Goal: Transaction & Acquisition: Purchase product/service

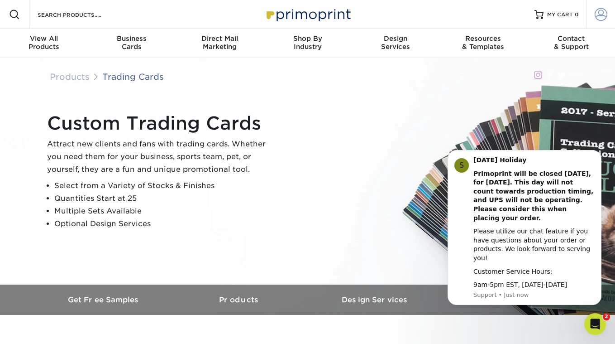
click at [604, 13] on span at bounding box center [601, 14] width 13 height 13
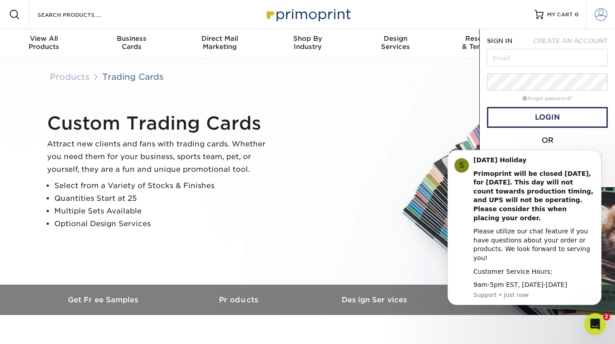
click at [605, 12] on span at bounding box center [601, 14] width 13 height 13
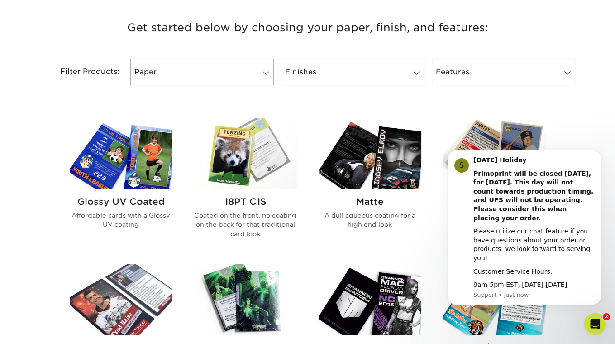
scroll to position [351, 0]
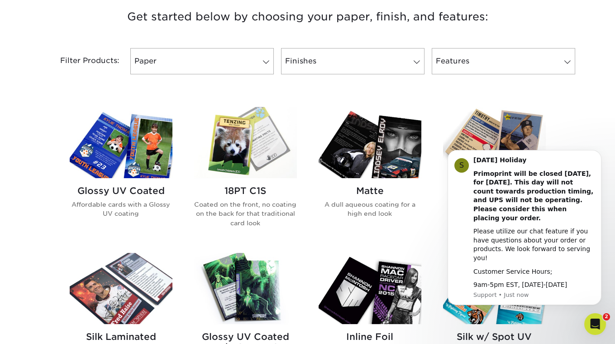
click at [261, 159] on img at bounding box center [245, 142] width 103 height 71
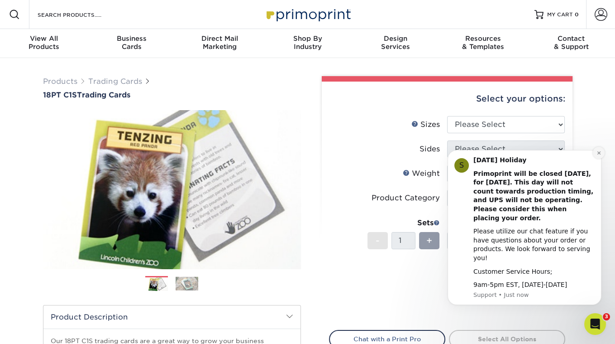
click at [600, 155] on icon "Dismiss notification" at bounding box center [599, 152] width 5 height 5
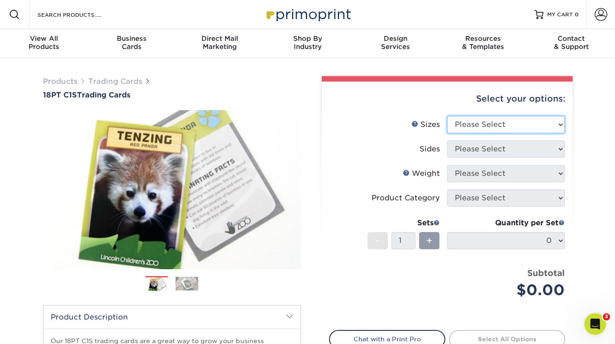
click at [521, 122] on select "Please Select 2.5" x 3.5"" at bounding box center [506, 124] width 118 height 17
select select "2.50x3.50"
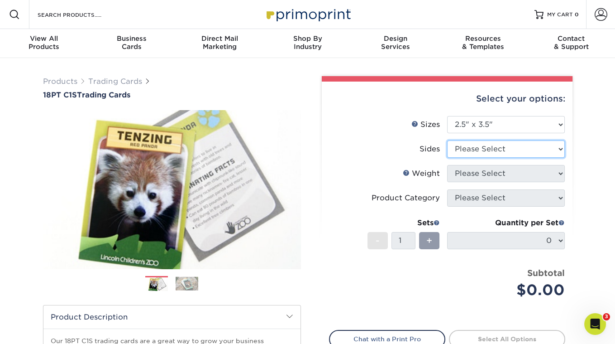
click at [494, 147] on select "Please Select Print Both Sides Print Front Only" at bounding box center [506, 148] width 118 height 17
select select "13abbda7-1d64-4f25-8bb2-c179b224825d"
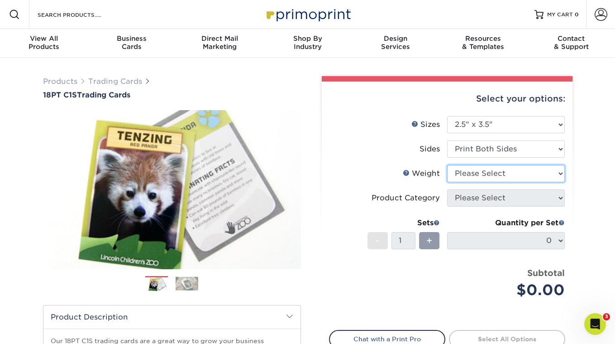
click at [485, 175] on select "Please Select 18PT C1S" at bounding box center [506, 173] width 118 height 17
select select "18PTC1S"
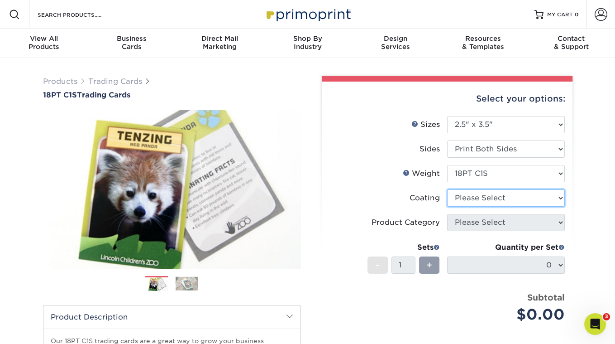
click at [482, 200] on select at bounding box center [506, 197] width 118 height 17
select select "1e8116af-acfc-44b1-83dc-8181aa338834"
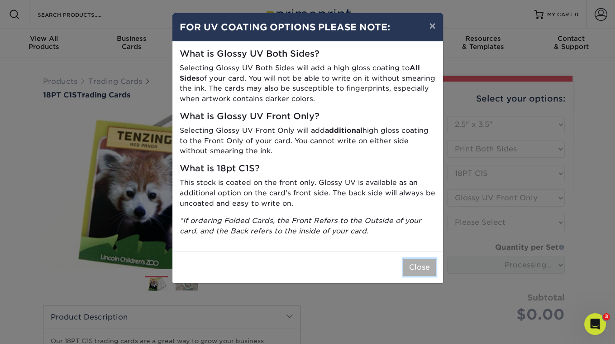
click at [425, 264] on button "Close" at bounding box center [420, 267] width 33 height 17
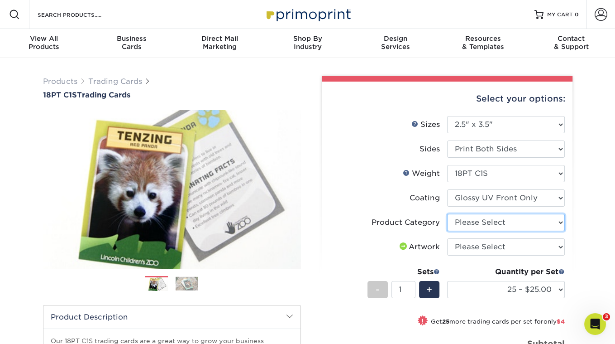
click at [508, 223] on select "Please Select Trading Cards" at bounding box center [506, 222] width 118 height 17
select select "c2f9bce9-36c2-409d-b101-c29d9d031e18"
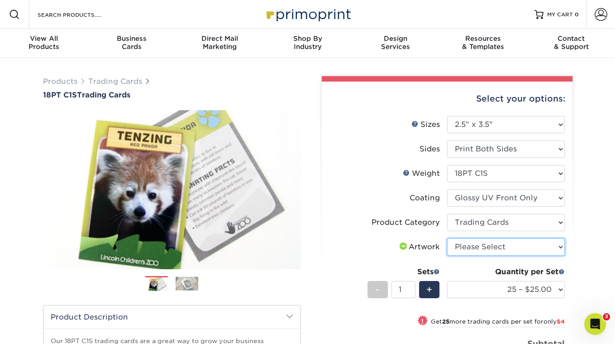
click at [486, 249] on select "Please Select I will upload files I need a design - $100" at bounding box center [506, 246] width 118 height 17
select select "upload"
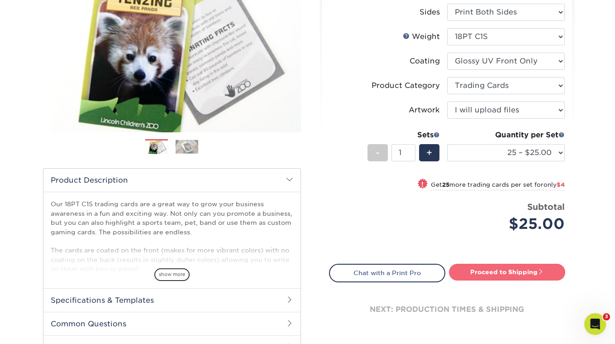
click at [490, 265] on link "Proceed to Shipping" at bounding box center [507, 272] width 116 height 16
type input "Set 1"
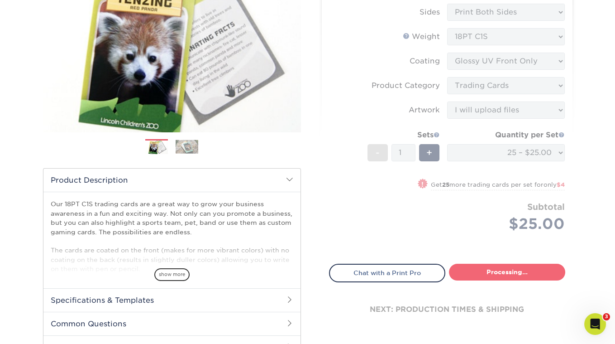
select select "08588386-0599-420e-8c79-4535039915a0"
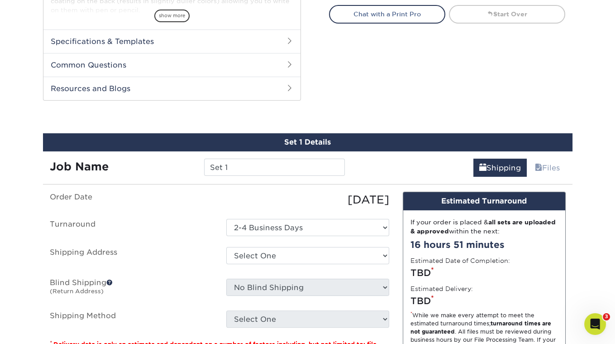
scroll to position [450, 0]
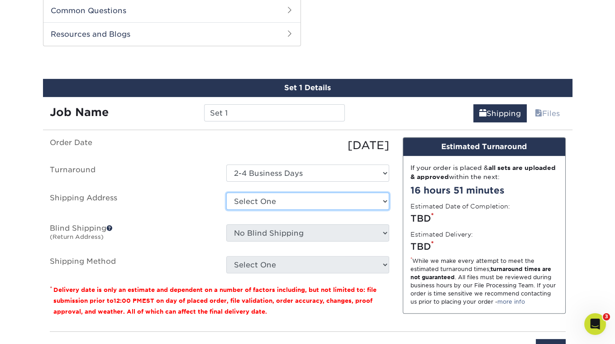
click at [308, 193] on select "Select One + Add New Address - Login" at bounding box center [307, 200] width 163 height 17
select select "newaddress"
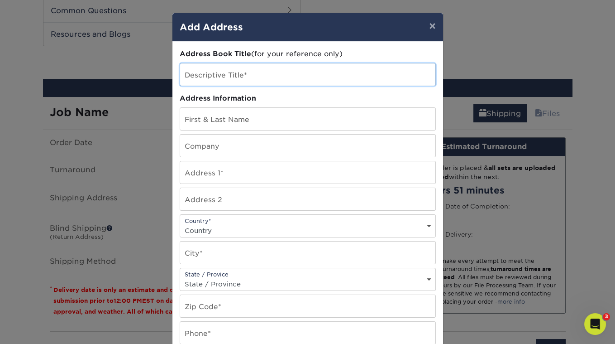
click at [243, 78] on input "text" at bounding box center [307, 74] width 255 height 22
type input "[PERSON_NAME] The Cat Presents"
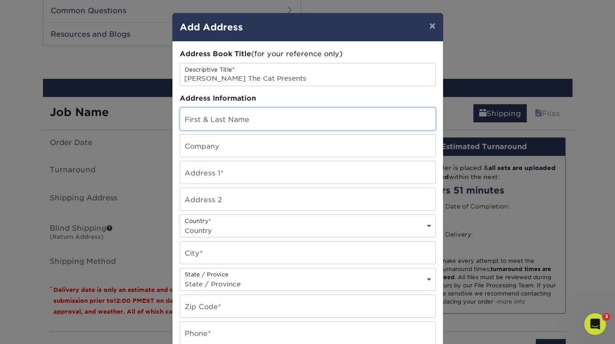
click at [242, 120] on input "text" at bounding box center [307, 119] width 255 height 22
type input "Sean Newman"
type input "[PERSON_NAME] The Cat Presents"
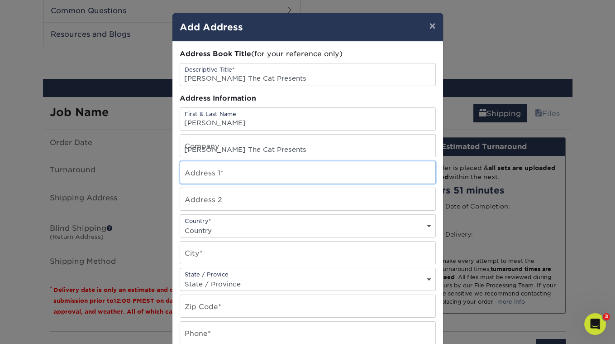
type input "5314 Baltimore Street"
select select "US"
type input "Los Angeles"
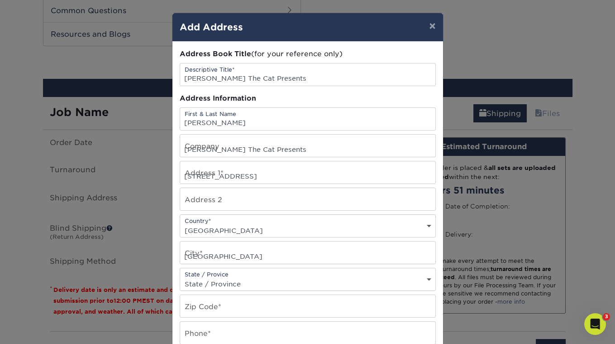
select select "CA"
type input "90042-2438"
type input "3236836711"
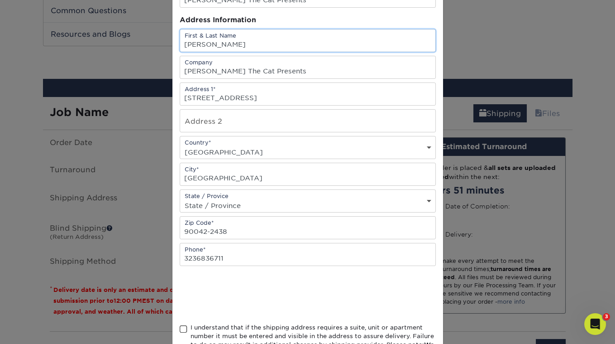
scroll to position [143, 0]
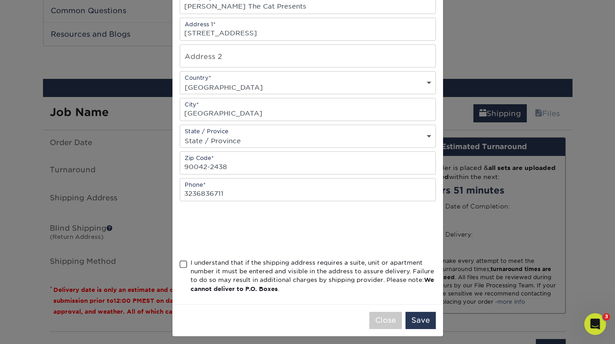
click at [184, 260] on span at bounding box center [184, 264] width 8 height 9
click at [0, 0] on input "I understand that if the shipping address requires a suite, unit or apartment n…" at bounding box center [0, 0] width 0 height 0
click at [423, 317] on button "Save" at bounding box center [421, 320] width 30 height 17
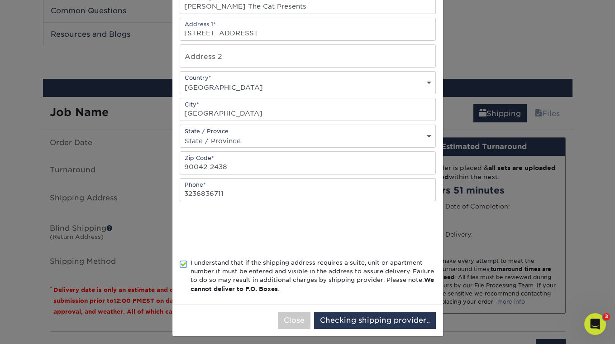
scroll to position [0, 0]
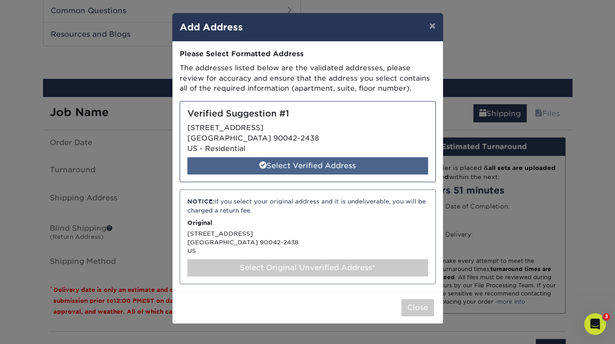
click at [300, 162] on div "Select Verified Address" at bounding box center [308, 165] width 241 height 17
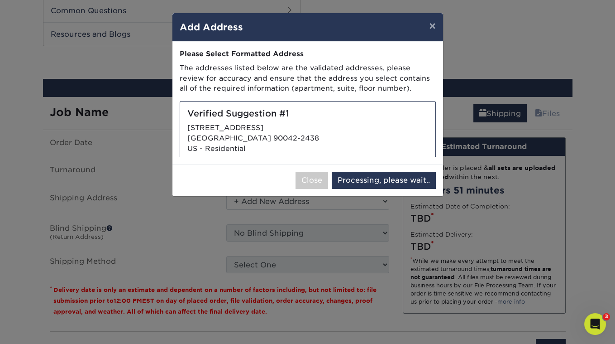
select select "285537"
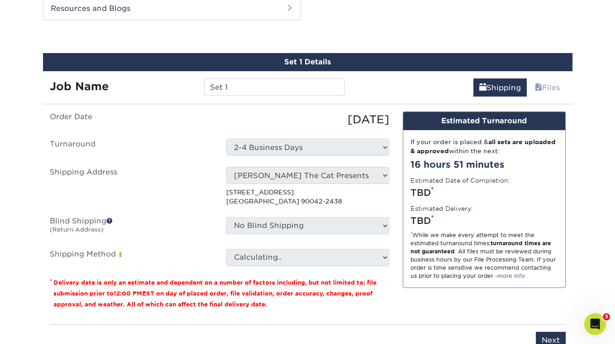
scroll to position [475, 0]
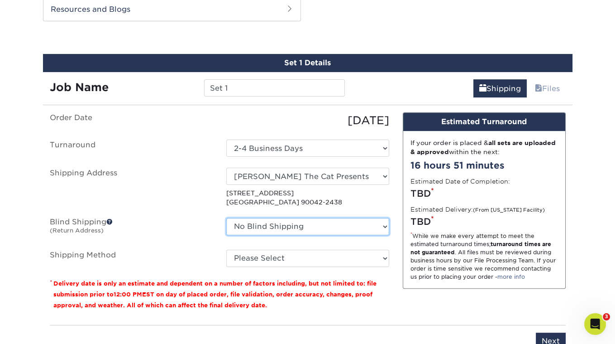
click at [317, 222] on select "No Blind Shipping + Add New Address" at bounding box center [307, 226] width 163 height 17
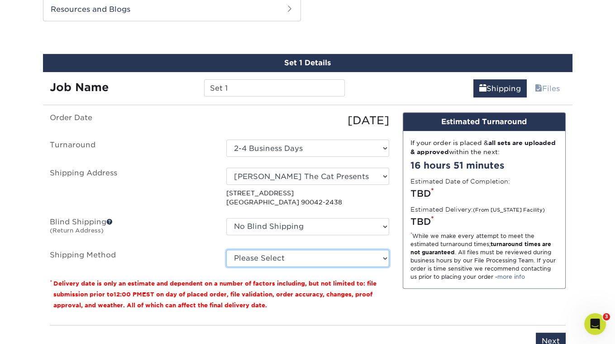
click at [293, 254] on select "Please Select Ground Shipping (+$23.25) 3 Day Shipping Service (+$29.99) 2 Day …" at bounding box center [307, 258] width 163 height 17
select select "03"
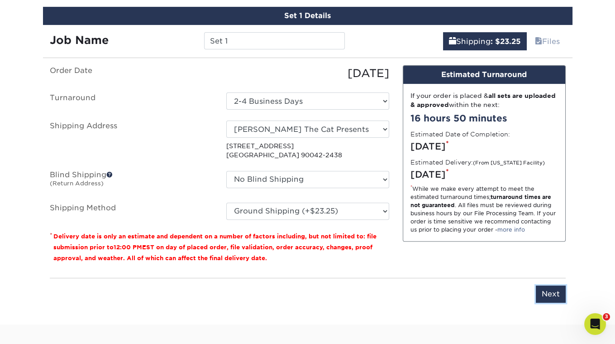
click at [553, 295] on input "Next" at bounding box center [551, 293] width 30 height 17
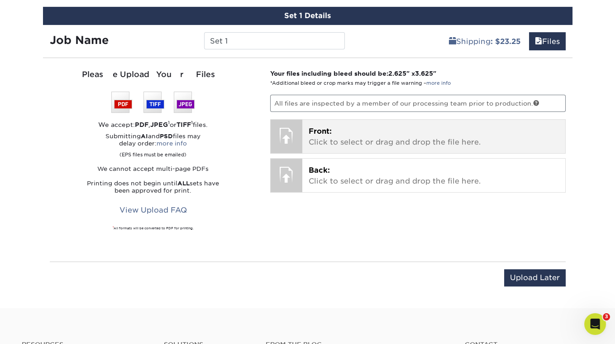
click at [325, 127] on span "Front:" at bounding box center [320, 131] width 23 height 9
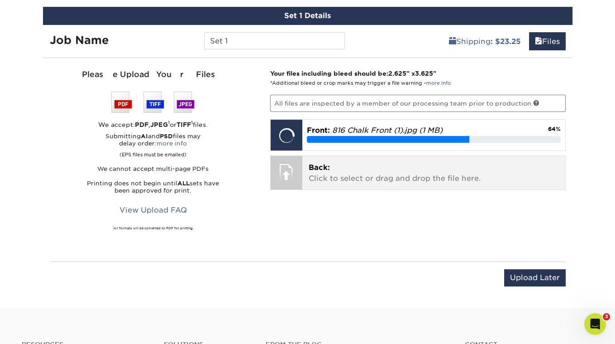
click at [316, 162] on p "Back: Click to select or drag and drop the file here." at bounding box center [434, 173] width 250 height 22
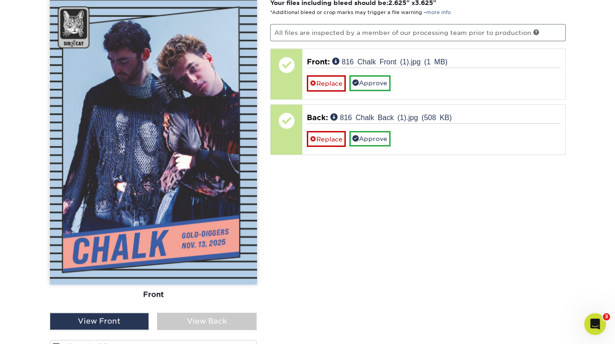
scroll to position [654, 0]
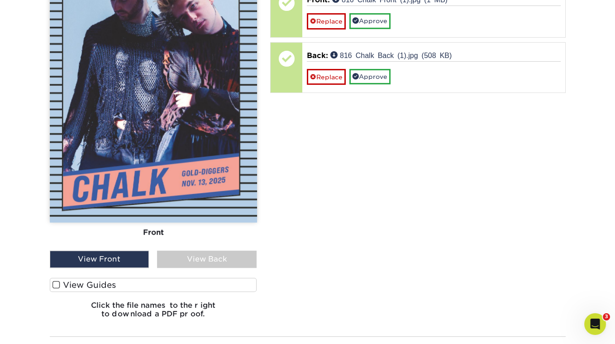
click at [60, 283] on label "View Guides" at bounding box center [153, 285] width 207 height 14
click at [0, 0] on input "View Guides" at bounding box center [0, 0] width 0 height 0
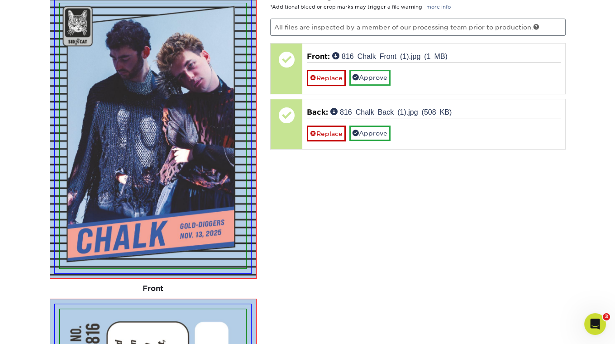
scroll to position [570, 0]
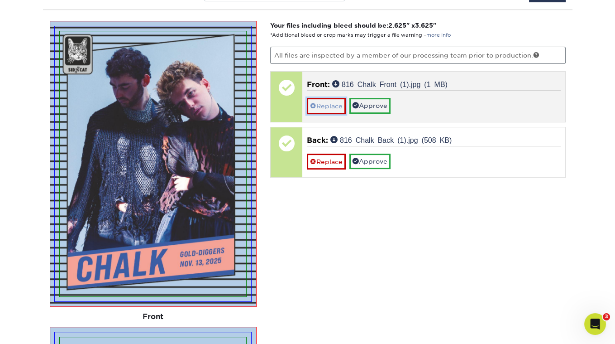
click at [324, 103] on link "Replace" at bounding box center [326, 106] width 39 height 16
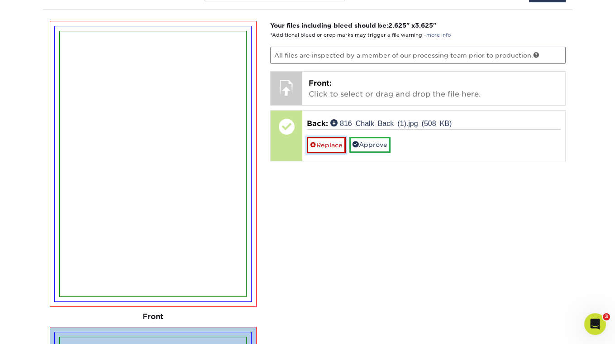
click at [322, 144] on link "Replace" at bounding box center [326, 145] width 39 height 16
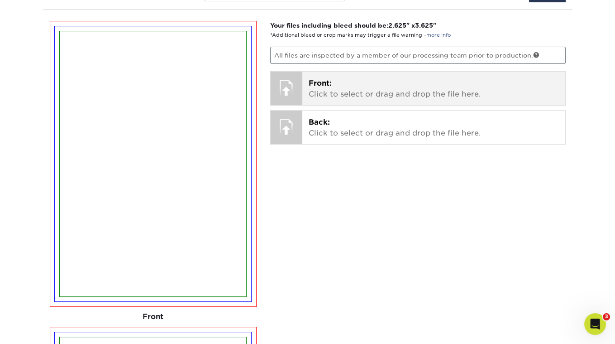
click at [319, 79] on span "Front:" at bounding box center [320, 83] width 23 height 9
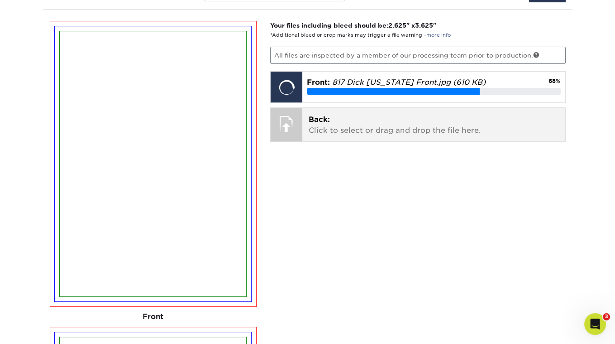
click at [318, 114] on p "Back: Click to select or drag and drop the file here." at bounding box center [434, 125] width 250 height 22
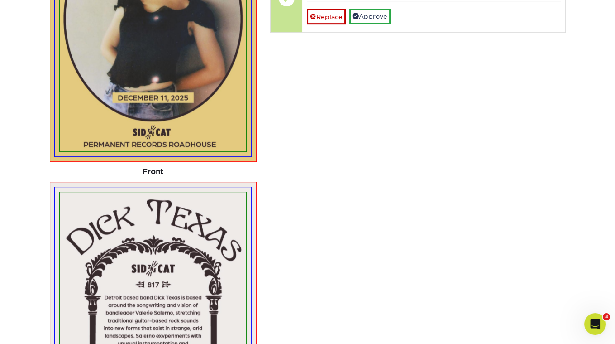
scroll to position [563, 0]
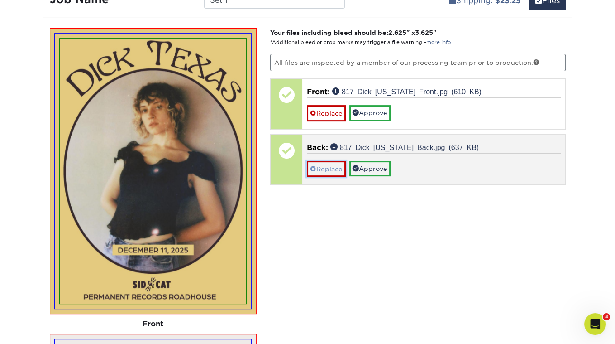
click at [337, 161] on link "Replace" at bounding box center [326, 169] width 39 height 16
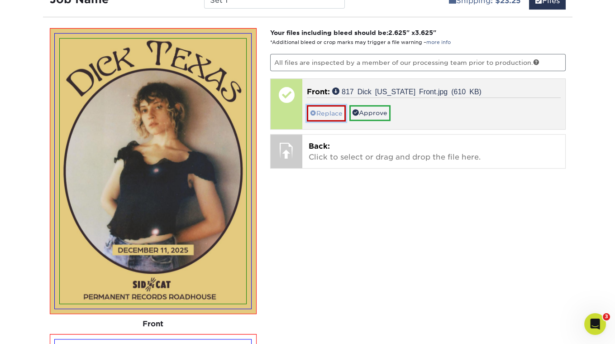
click at [315, 111] on span at bounding box center [313, 113] width 6 height 7
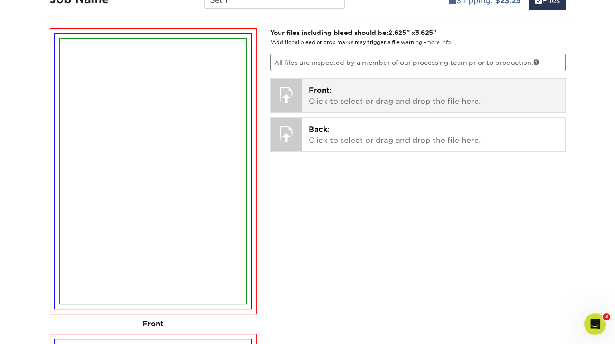
click at [313, 98] on p "Front: Click to select or drag and drop the file here." at bounding box center [434, 96] width 250 height 22
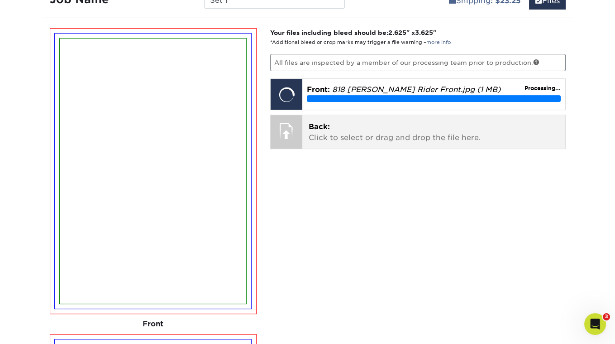
click at [322, 122] on span "Back:" at bounding box center [319, 126] width 21 height 9
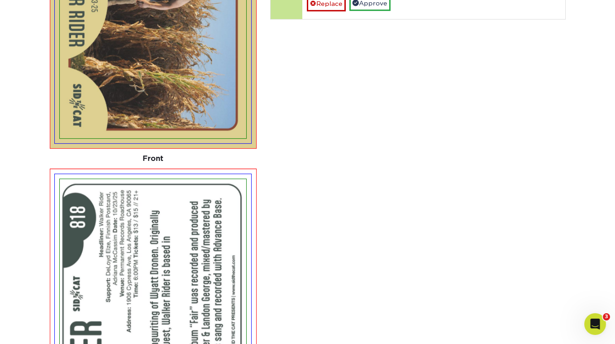
scroll to position [466, 0]
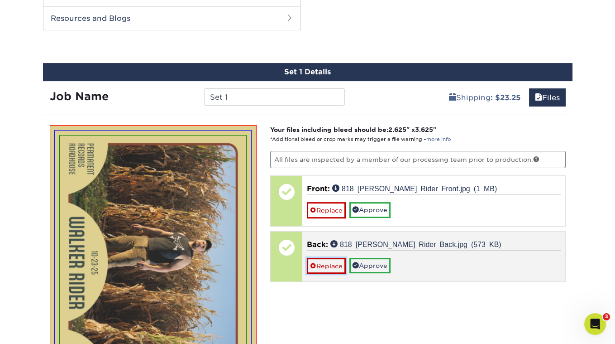
click at [326, 258] on link "Replace" at bounding box center [326, 266] width 39 height 16
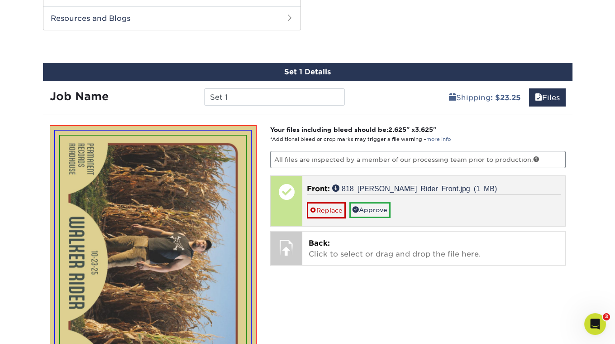
click at [326, 215] on div "Front: 818 Walker Rider Front.jpg (1 MB) Replace Approve" at bounding box center [434, 201] width 263 height 50
click at [322, 208] on link "Replace" at bounding box center [326, 210] width 39 height 16
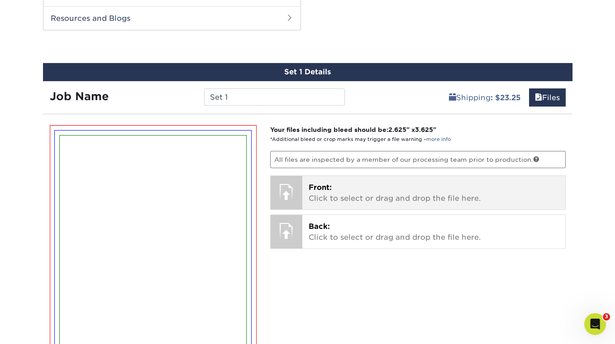
click at [326, 185] on span "Front:" at bounding box center [320, 187] width 23 height 9
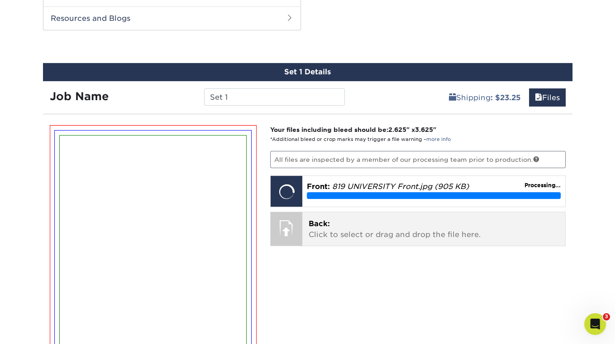
click at [327, 226] on p "Back: Click to select or drag and drop the file here." at bounding box center [434, 229] width 250 height 22
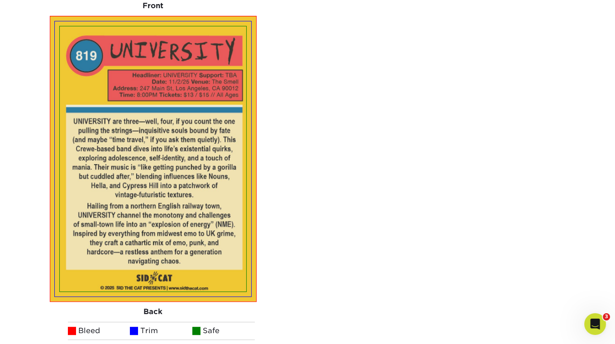
scroll to position [442, 0]
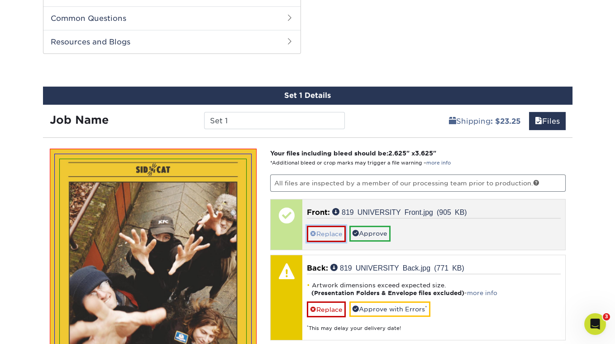
click at [326, 226] on link "Replace" at bounding box center [326, 234] width 39 height 16
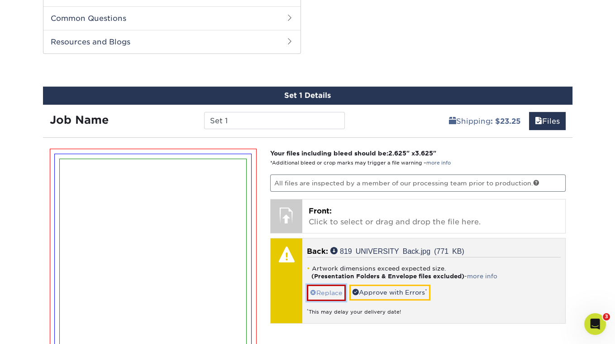
click at [327, 285] on link "Replace" at bounding box center [326, 292] width 39 height 16
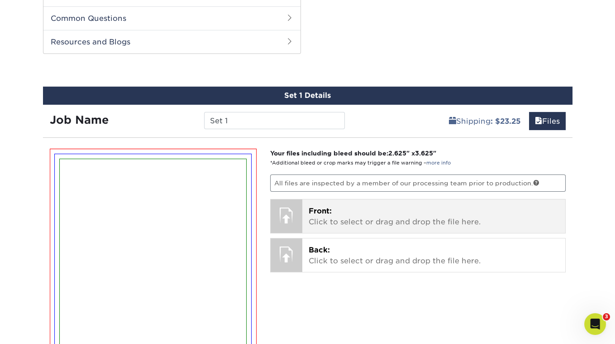
click at [326, 207] on span "Front:" at bounding box center [320, 211] width 23 height 9
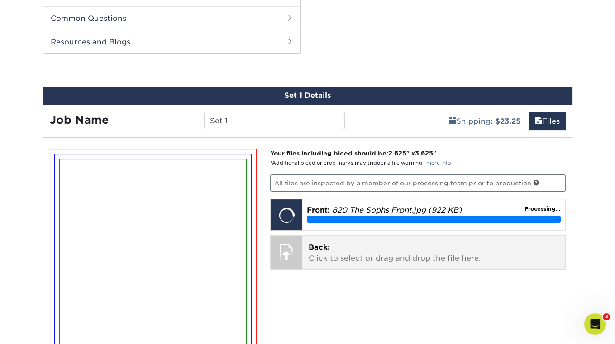
click at [322, 245] on span "Back:" at bounding box center [319, 247] width 21 height 9
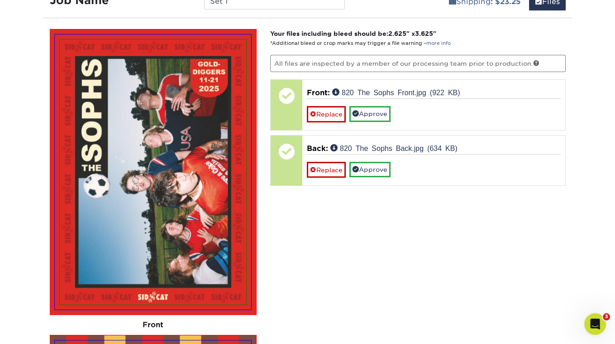
scroll to position [519, 0]
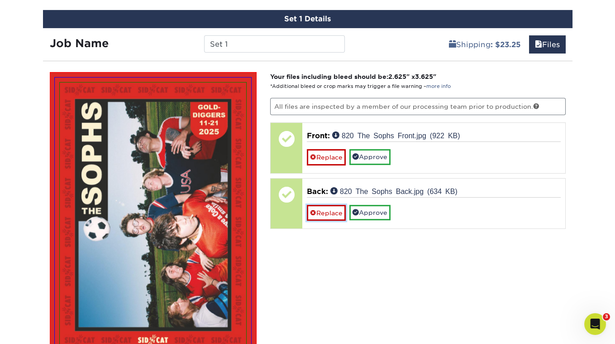
click at [332, 211] on link "Replace" at bounding box center [326, 213] width 39 height 16
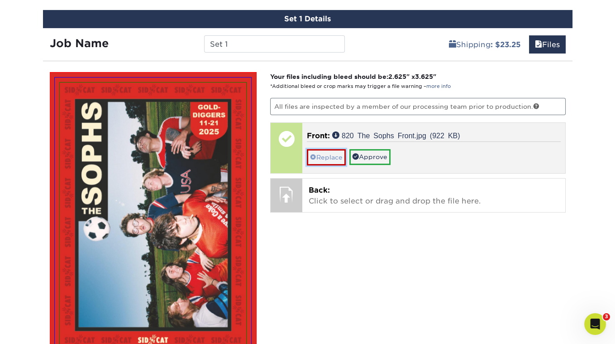
click at [325, 151] on link "Replace" at bounding box center [326, 157] width 39 height 16
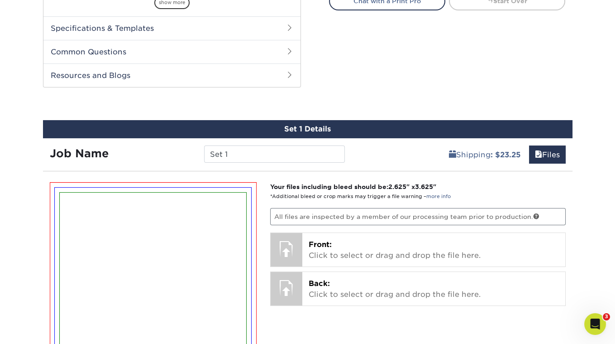
scroll to position [322, 0]
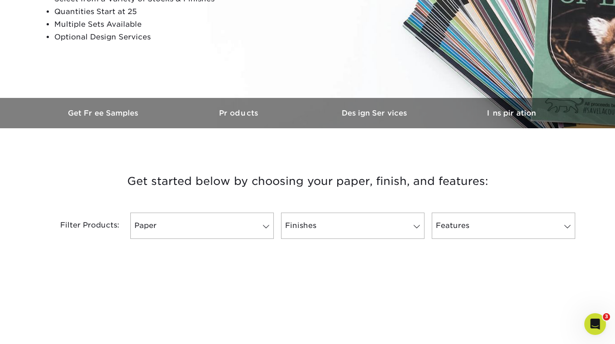
scroll to position [299, 0]
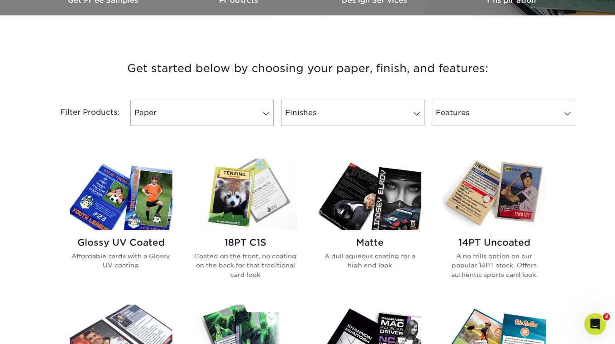
click at [252, 211] on img at bounding box center [245, 194] width 103 height 71
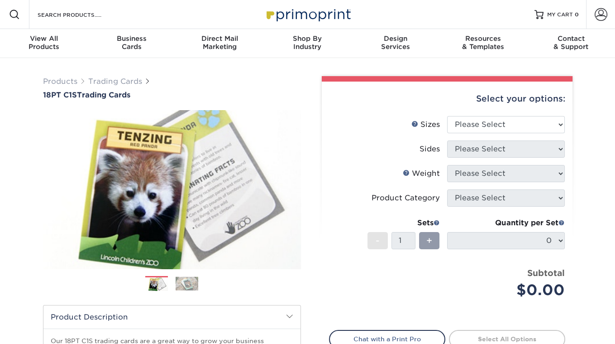
click at [512, 135] on li "Sizes Help Sizes Please Select 2.5" x 3.5"" at bounding box center [448, 128] width 236 height 24
click at [505, 128] on select "Please Select 2.5" x 3.5"" at bounding box center [506, 124] width 118 height 17
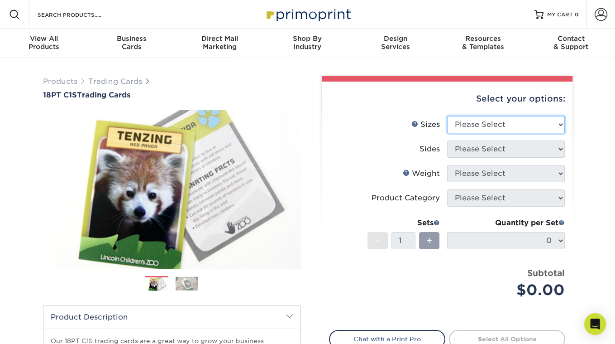
select select "2.50x3.50"
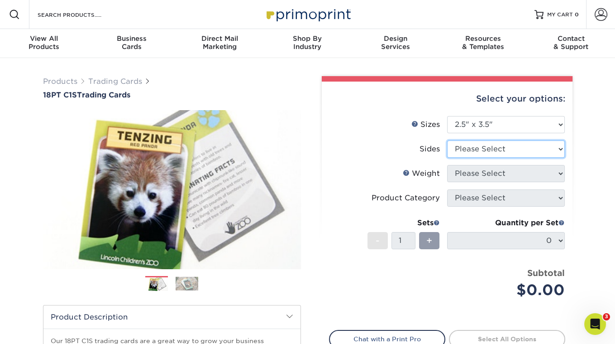
click at [490, 146] on select "Please Select Print Both Sides Print Front Only" at bounding box center [506, 148] width 118 height 17
select select "13abbda7-1d64-4f25-8bb2-c179b224825d"
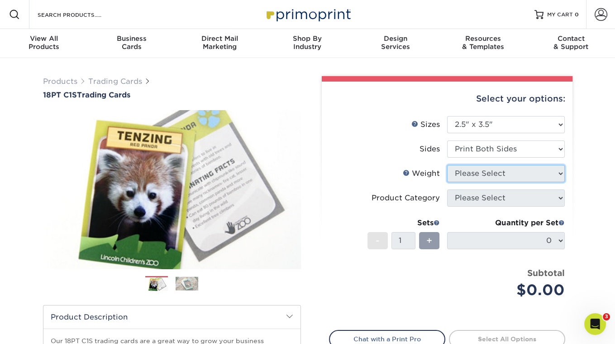
click at [472, 173] on select "Please Select" at bounding box center [506, 173] width 118 height 17
select select "18PTC1S"
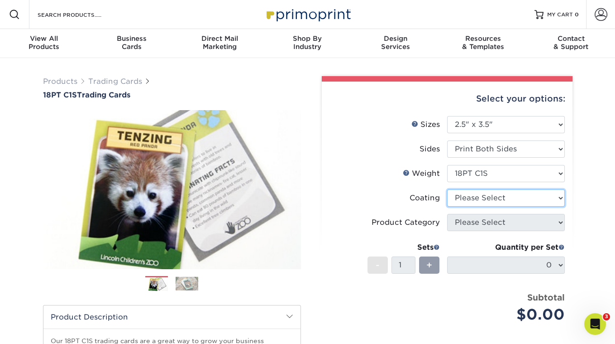
click at [470, 201] on select at bounding box center [506, 197] width 118 height 17
select select "1e8116af-acfc-44b1-83dc-8181aa338834"
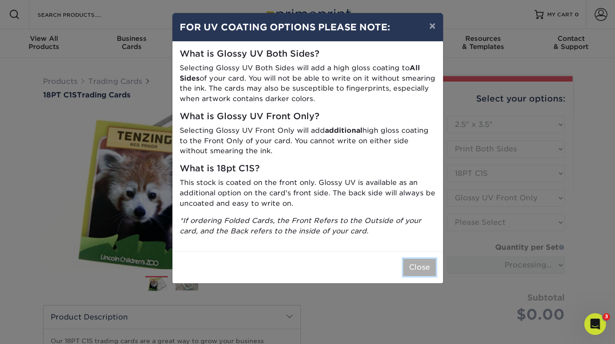
click at [431, 259] on button "Close" at bounding box center [420, 267] width 33 height 17
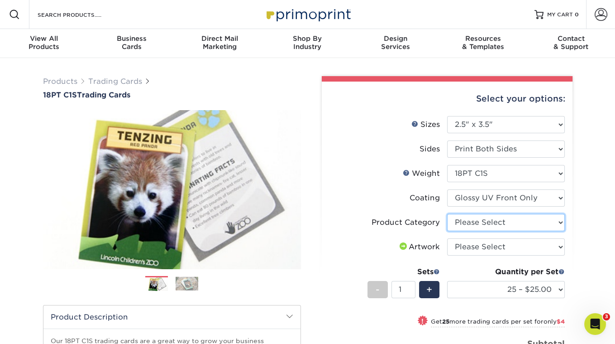
click at [469, 228] on select "Please Select Trading Cards" at bounding box center [506, 222] width 118 height 17
select select "c2f9bce9-36c2-409d-b101-c29d9d031e18"
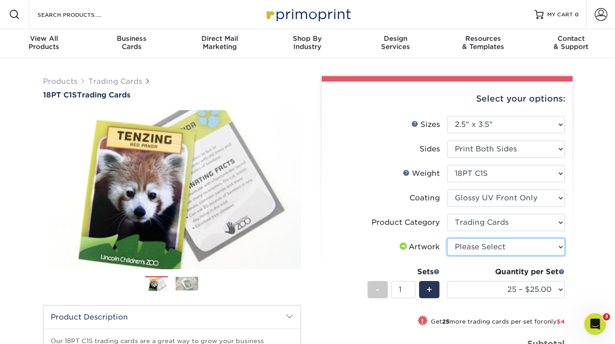
click at [464, 246] on select "Please Select I will upload files I need a design - $100" at bounding box center [506, 246] width 118 height 17
select select "upload"
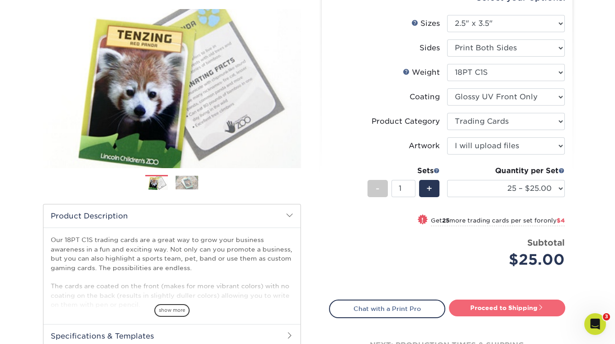
click at [500, 308] on link "Proceed to Shipping" at bounding box center [507, 307] width 116 height 16
type input "Set 1"
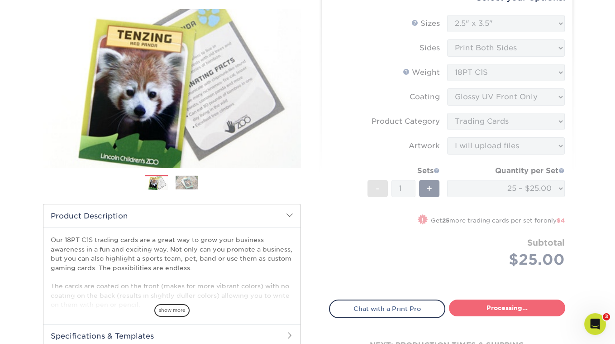
select select "08588386-0599-420e-8c79-4535039915a0"
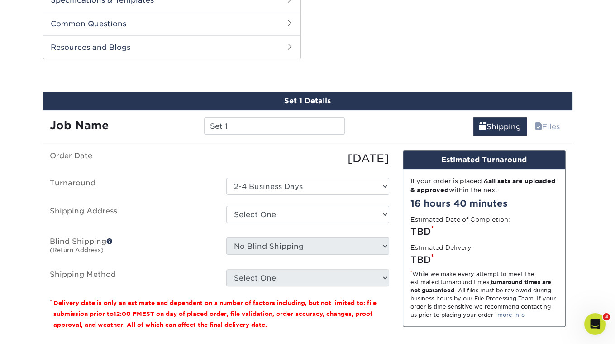
scroll to position [450, 0]
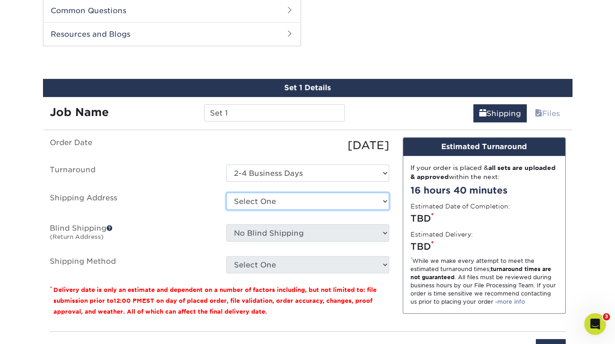
click at [298, 195] on select "Select One Sid The Cat Presents + Add New Address - Login" at bounding box center [307, 200] width 163 height 17
select select "285537"
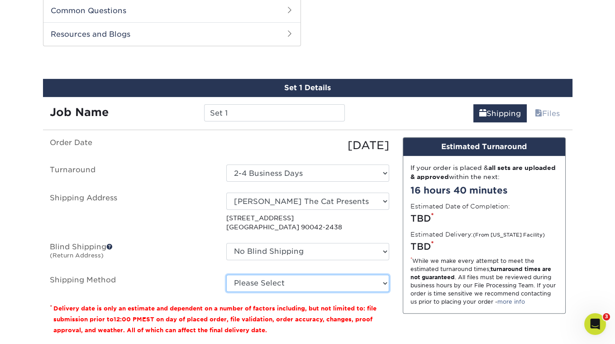
click at [306, 276] on select "Please Select Ground Shipping (+$23.25) 3 Day Shipping Service (+$29.99) 2 Day …" at bounding box center [307, 282] width 163 height 17
select select "03"
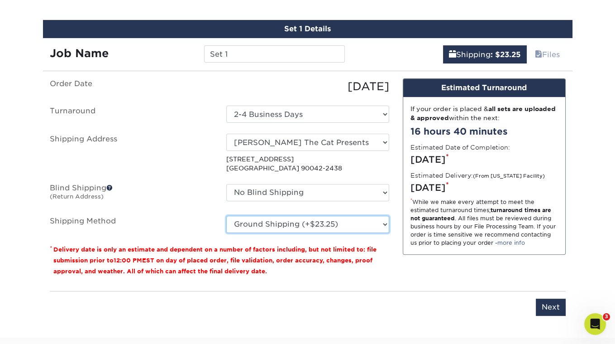
scroll to position [564, 0]
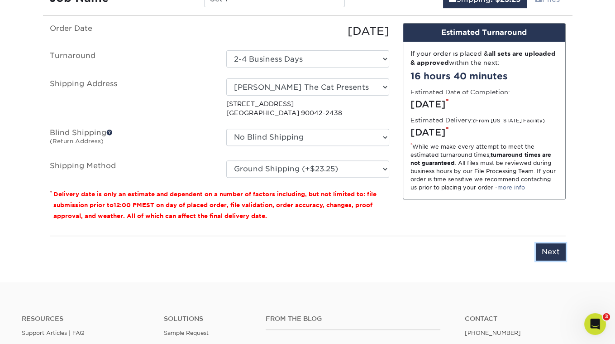
click at [552, 252] on input "Next" at bounding box center [551, 251] width 30 height 17
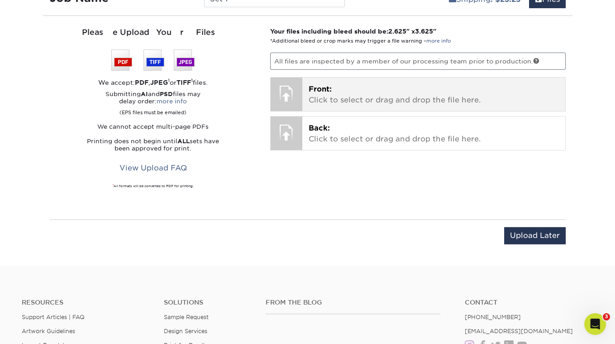
click at [311, 85] on span "Front:" at bounding box center [320, 89] width 23 height 9
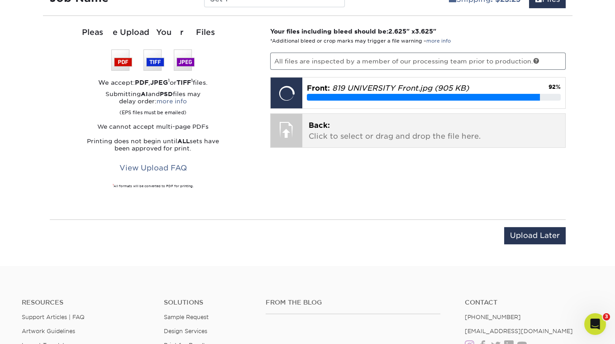
click at [320, 122] on span "Back:" at bounding box center [319, 125] width 21 height 9
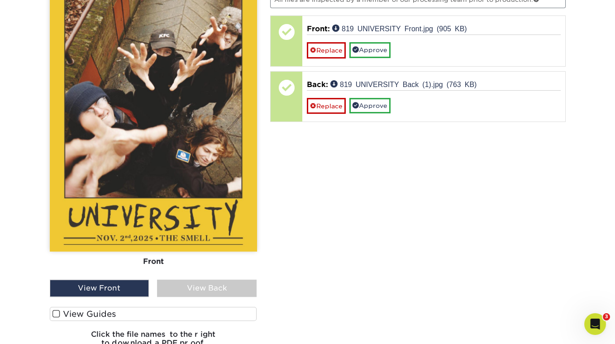
scroll to position [745, 0]
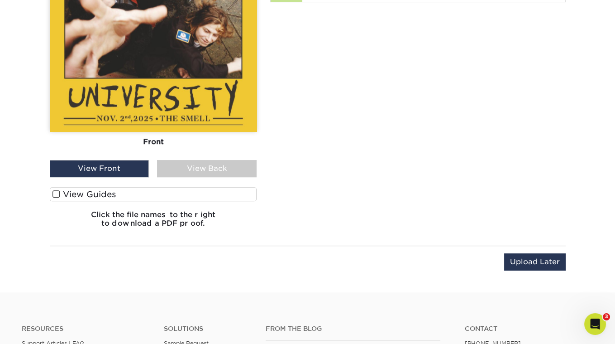
click at [59, 191] on span at bounding box center [57, 194] width 8 height 9
click at [0, 0] on input "View Guides" at bounding box center [0, 0] width 0 height 0
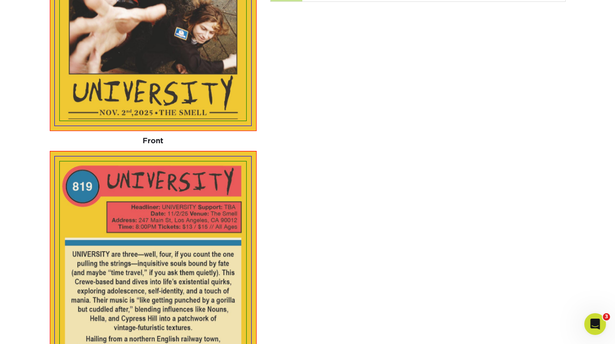
scroll to position [839, 0]
